Goal: Navigation & Orientation: Find specific page/section

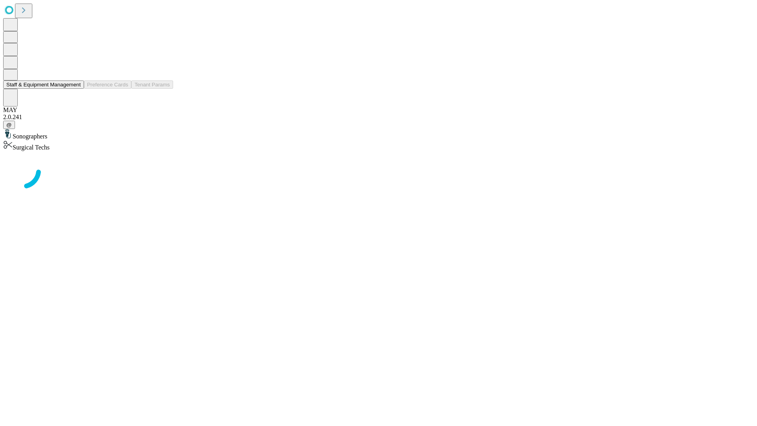
click at [75, 89] on button "Staff & Equipment Management" at bounding box center [43, 84] width 81 height 8
